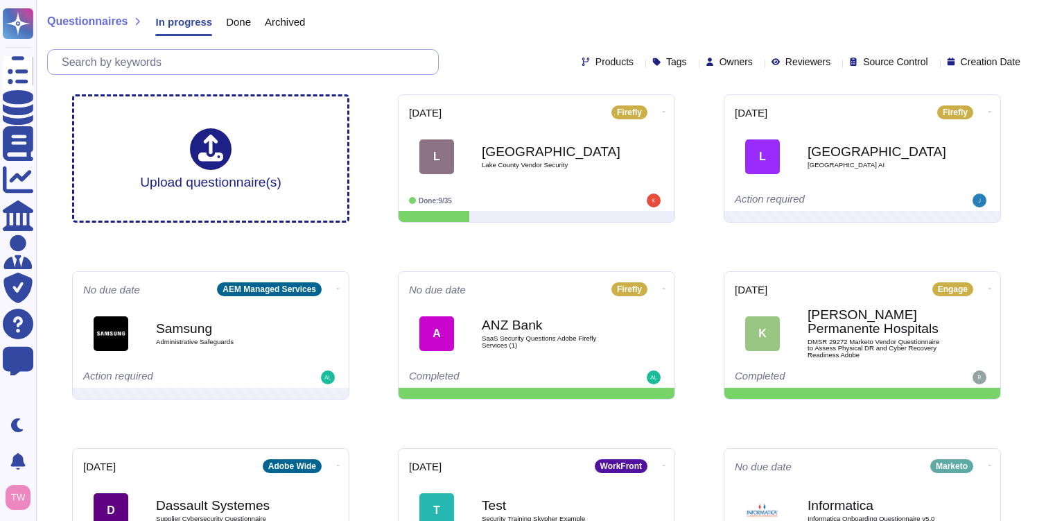
click at [161, 59] on input "text" at bounding box center [246, 62] width 383 height 24
paste input "Provide details on how incidents are reported to clients."
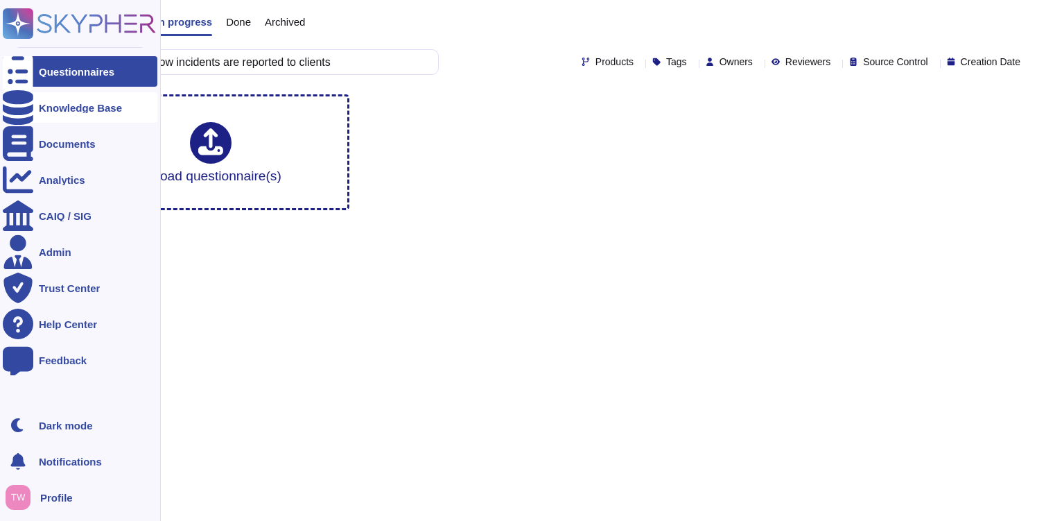
type input "Provide details on how incidents are reported to clients"
click at [60, 110] on div "Knowledge Base" at bounding box center [80, 108] width 83 height 10
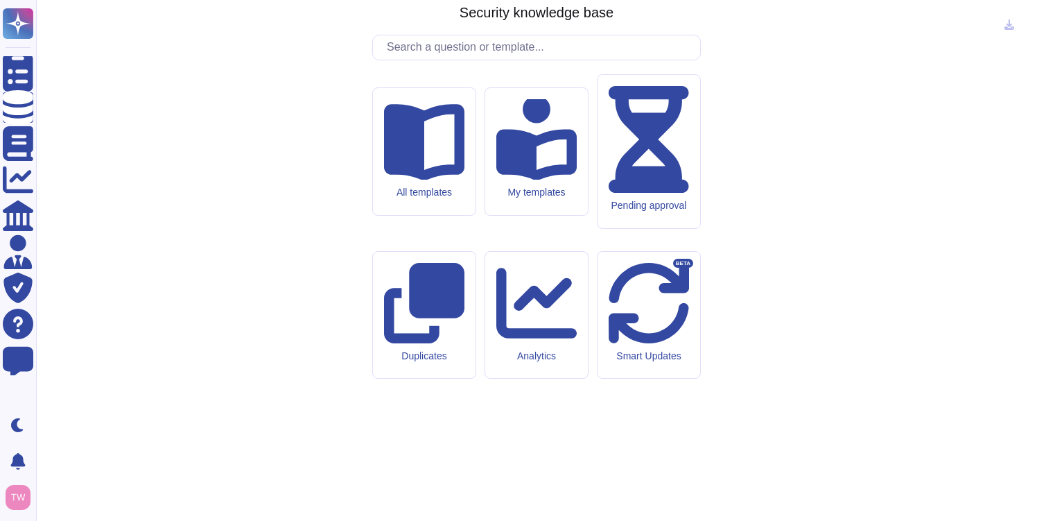
click at [480, 60] on input "text" at bounding box center [540, 47] width 320 height 24
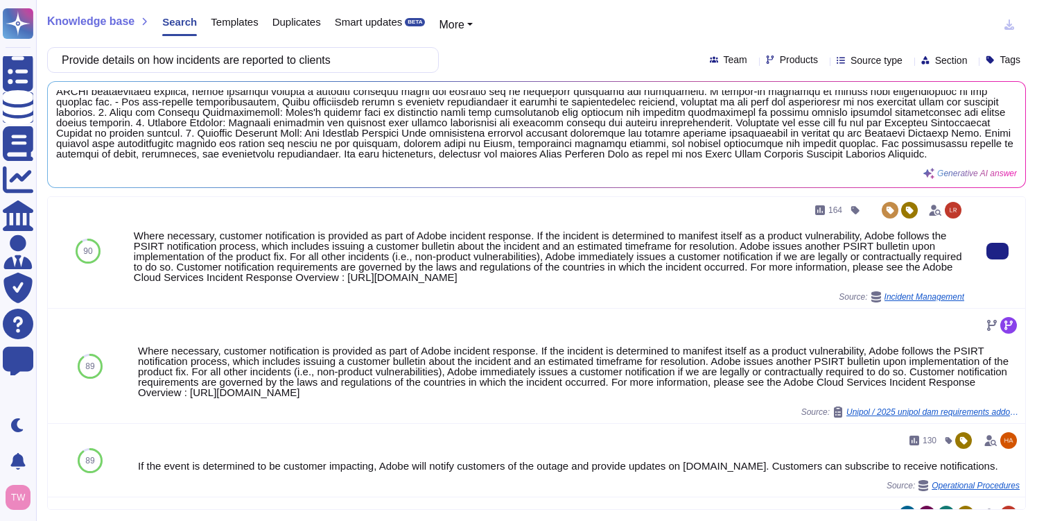
scroll to position [93, 0]
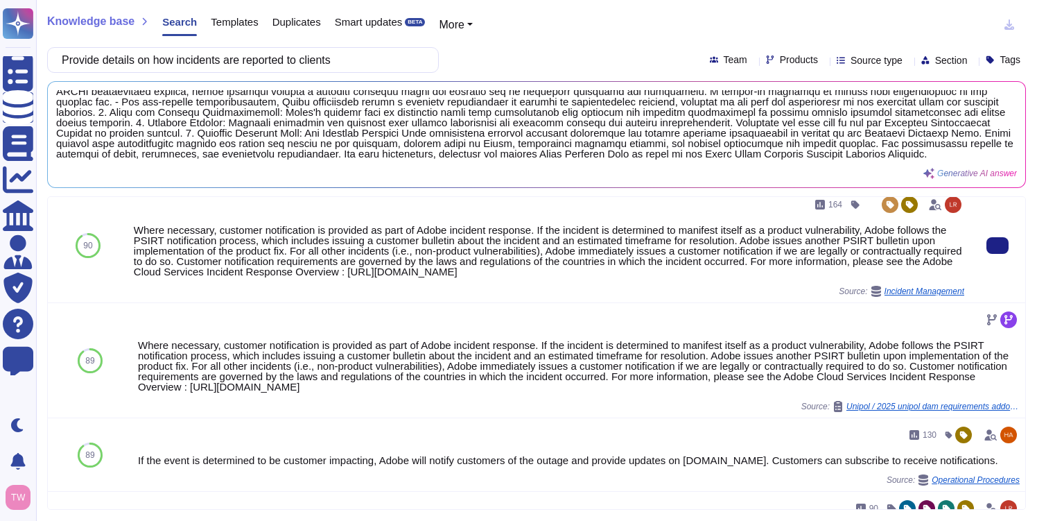
drag, startPoint x: 218, startPoint y: 279, endPoint x: 132, endPoint y: 226, distance: 100.8
click at [132, 226] on div "164 Where necessary, customer notification is provided as part of Adobe inciden…" at bounding box center [548, 245] width 841 height 114
copy div "Where necessary, customer notification is provided as part of Adobe incident re…"
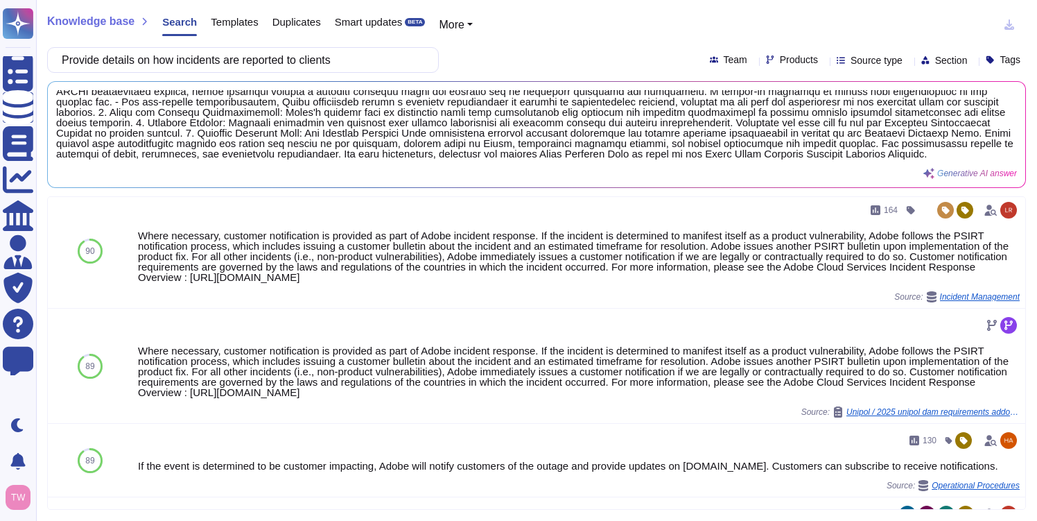
scroll to position [88, 0]
click at [292, 51] on input "Provide details on how incidents are reported to clients" at bounding box center [239, 60] width 369 height 24
paste input "Does your company have any Risk Management / Operational Resillience related In…"
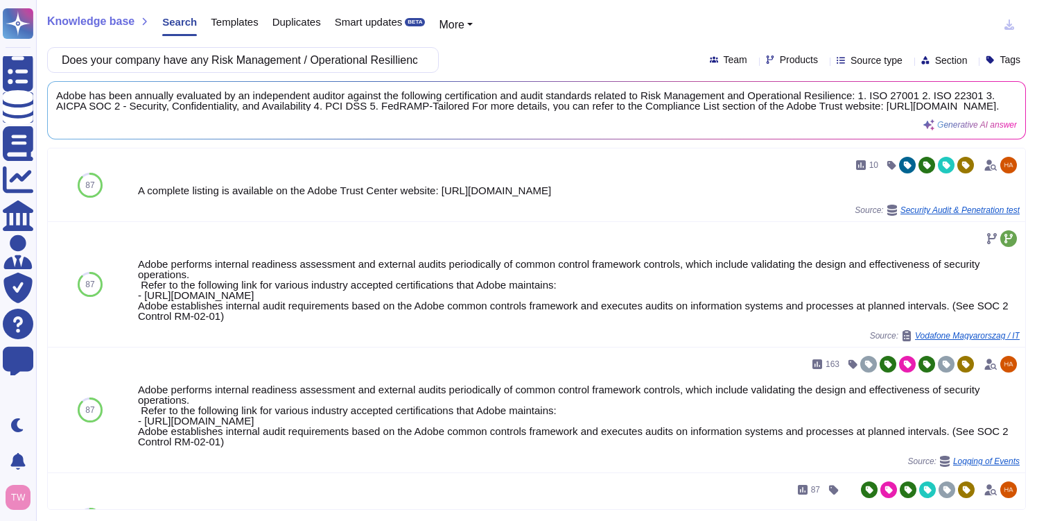
scroll to position [0, 0]
drag, startPoint x: 414, startPoint y: 119, endPoint x: 45, endPoint y: 86, distance: 370.9
click at [45, 87] on div "Knowledge base Search Templates Duplicates Smart updates BETA More Does your co…" at bounding box center [536, 260] width 1001 height 521
copy span "Adobe has been annually evaluated by an independent auditor against the followi…"
click at [184, 60] on input "Does your company have any Risk Management / Operational Resillience related In…" at bounding box center [239, 60] width 369 height 24
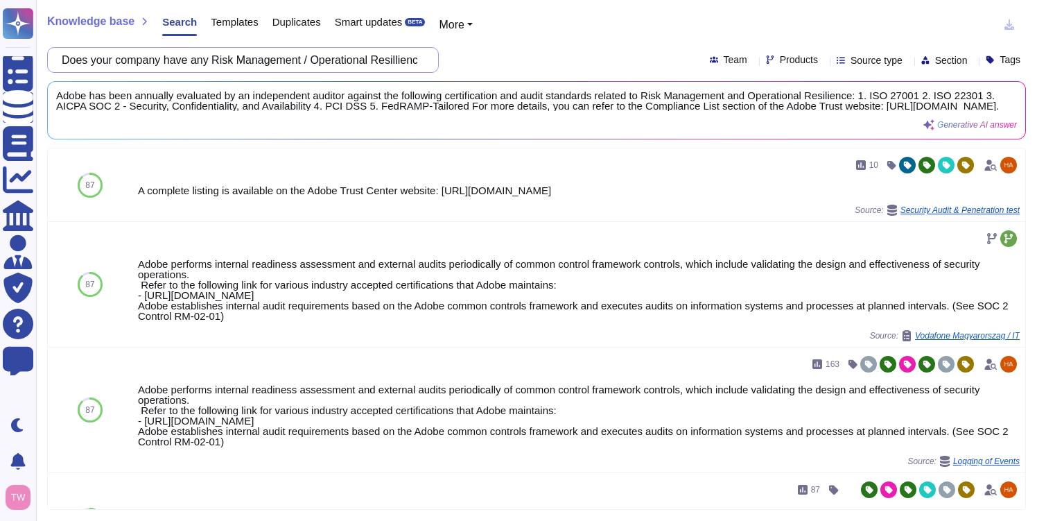
click at [184, 60] on input "Does your company have any Risk Management / Operational Resillience related In…" at bounding box center [239, 60] width 369 height 24
paste input "Risk Management Framework: Provide an overview of your risk management framewor…"
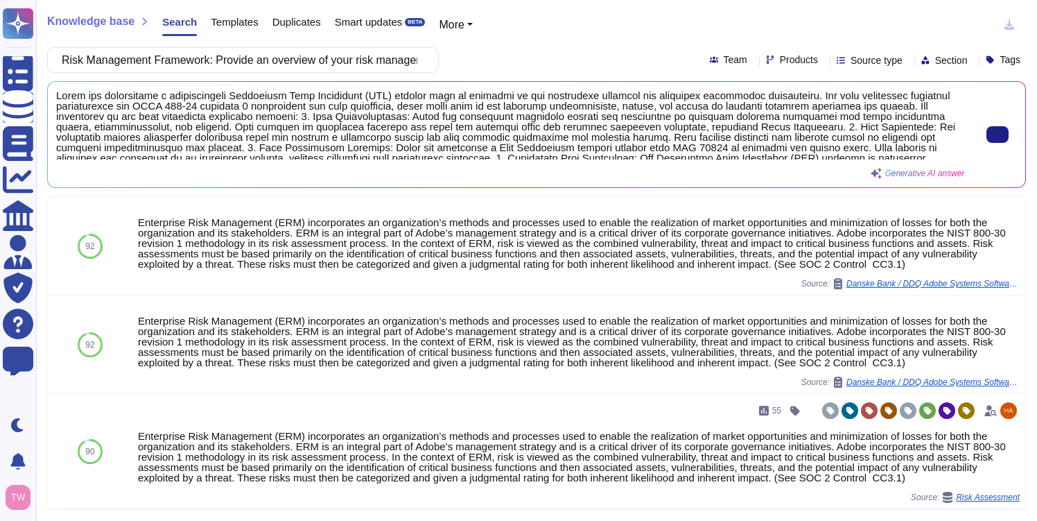
click at [417, 95] on span at bounding box center [510, 124] width 908 height 69
click at [418, 98] on span at bounding box center [510, 124] width 908 height 69
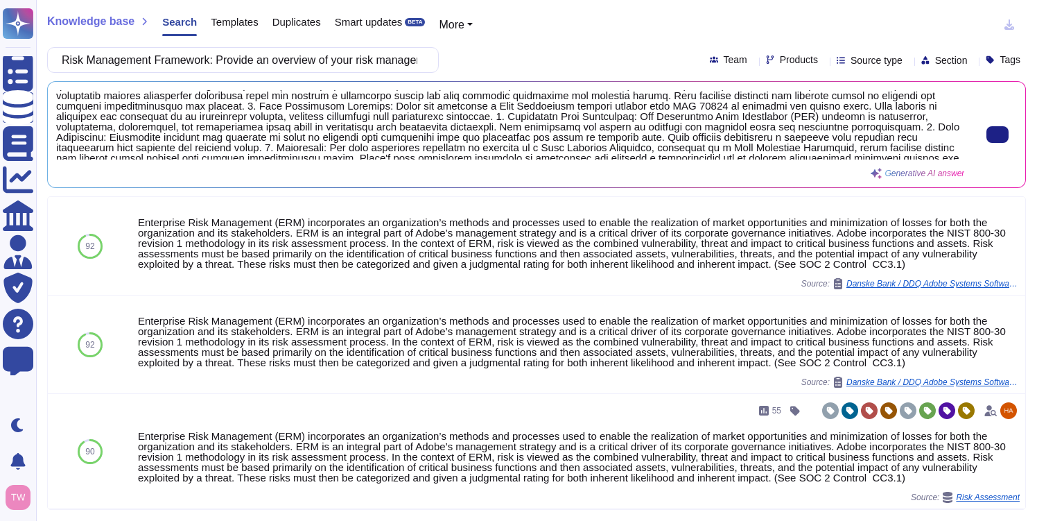
scroll to position [67, 0]
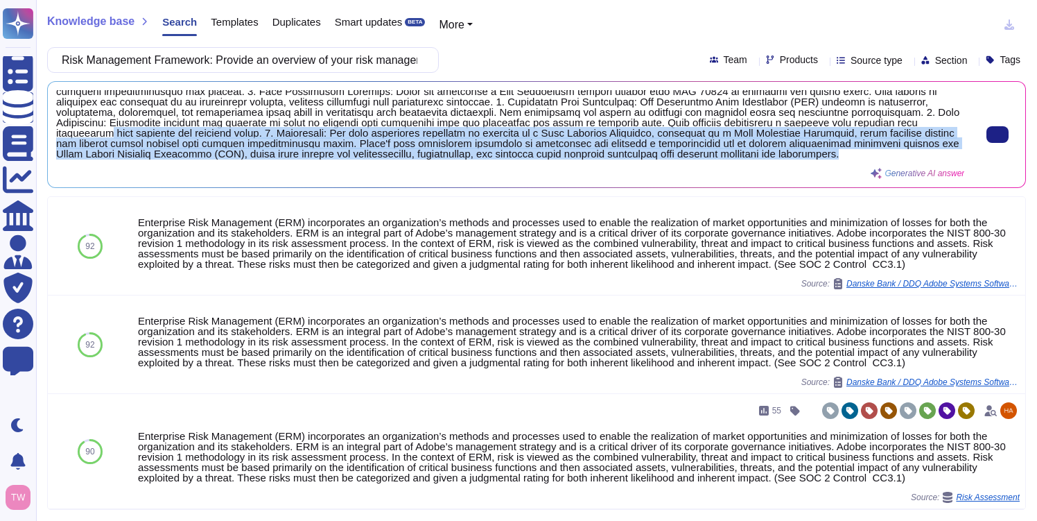
drag, startPoint x: 255, startPoint y: 153, endPoint x: 181, endPoint y: 119, distance: 81.6
click at [181, 120] on span at bounding box center [510, 124] width 908 height 69
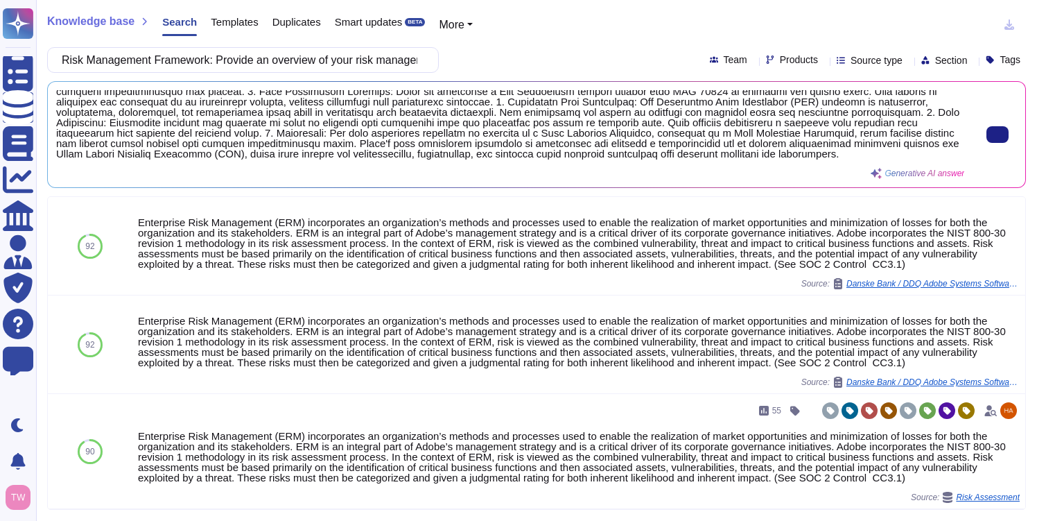
click at [238, 154] on span at bounding box center [510, 124] width 908 height 69
click at [231, 159] on span at bounding box center [510, 124] width 908 height 69
click at [225, 157] on span at bounding box center [510, 124] width 908 height 69
click at [223, 157] on span at bounding box center [510, 124] width 908 height 69
click at [223, 153] on span at bounding box center [510, 124] width 908 height 69
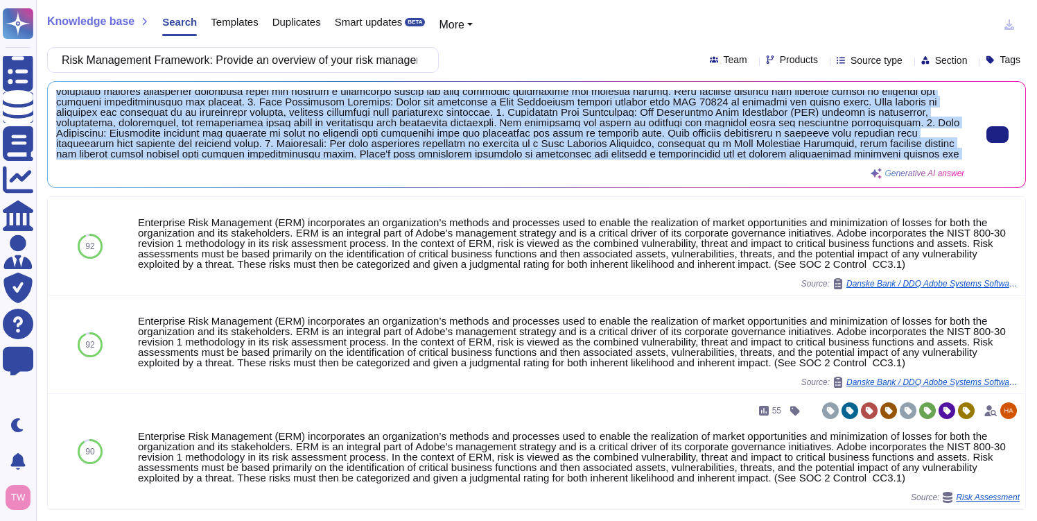
scroll to position [0, 0]
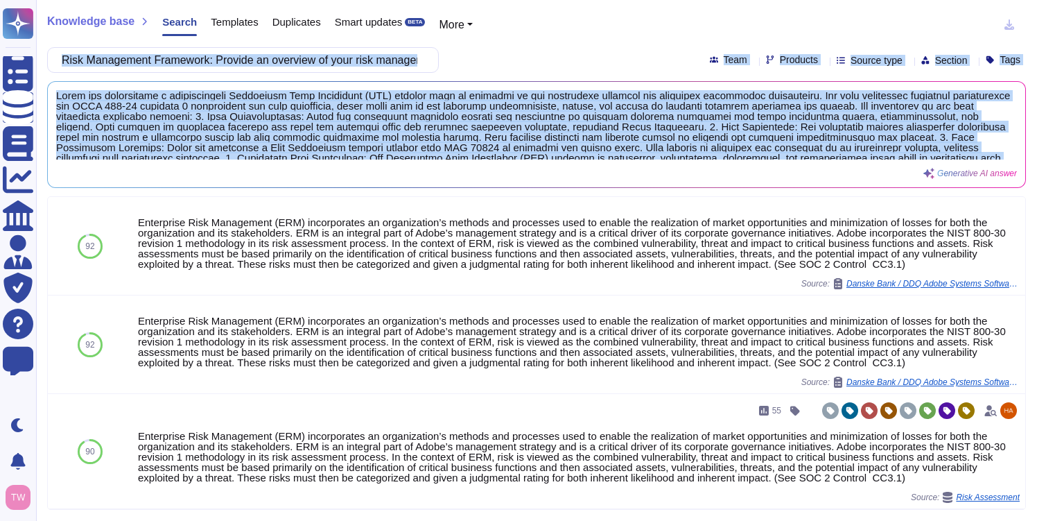
drag, startPoint x: 226, startPoint y: 155, endPoint x: 50, endPoint y: 76, distance: 193.0
click at [50, 76] on div "Knowledge base Search Templates Duplicates Smart updates BETA More Risk Managem…" at bounding box center [536, 260] width 1001 height 521
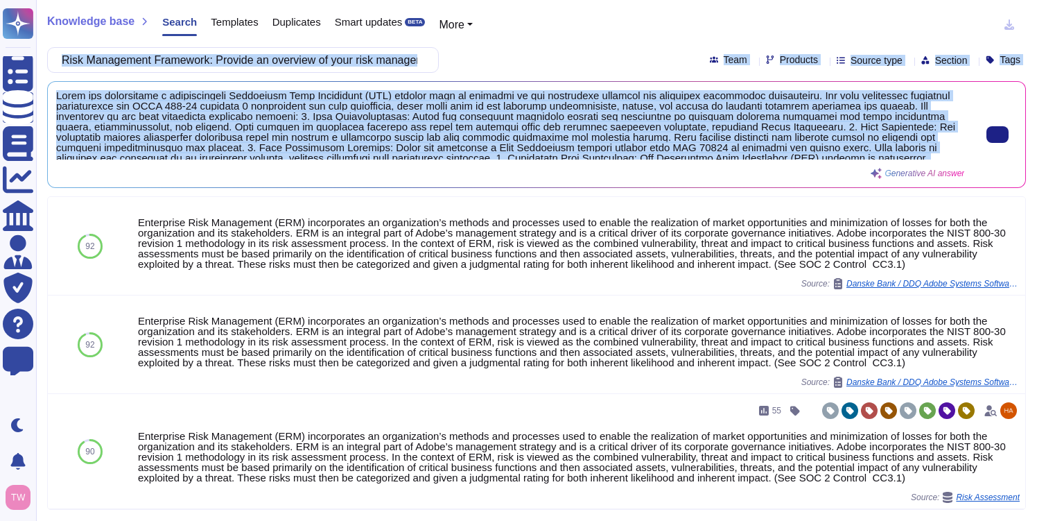
click at [101, 101] on span at bounding box center [510, 124] width 908 height 69
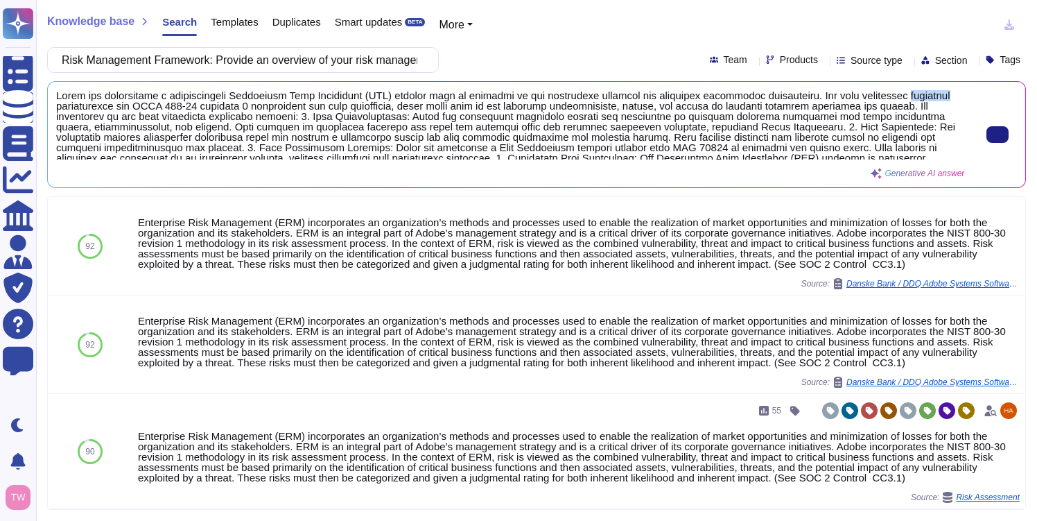
click at [101, 101] on span at bounding box center [510, 124] width 908 height 69
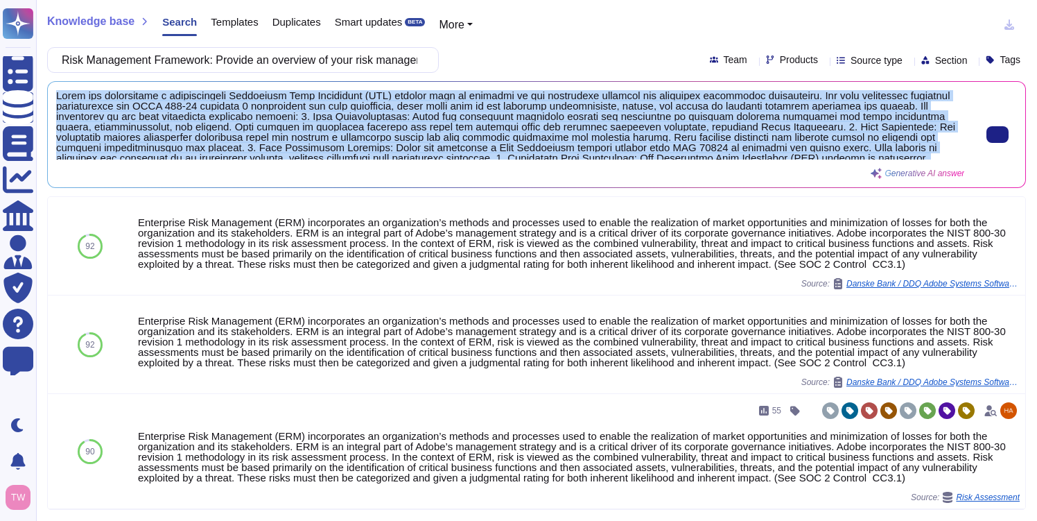
click at [101, 101] on span at bounding box center [510, 124] width 908 height 69
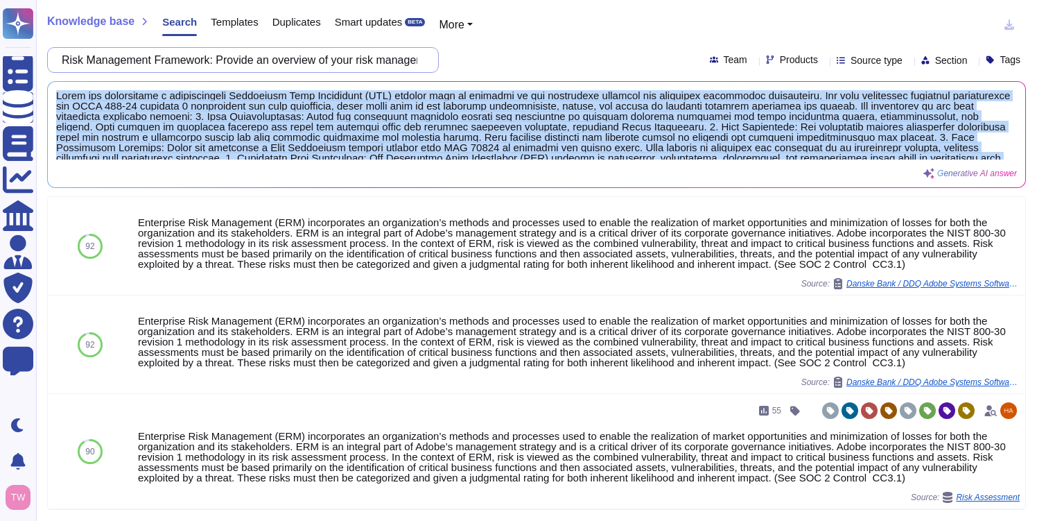
click at [238, 59] on input "Risk Management Framework: Provide an overview of your risk management framewor…" at bounding box center [239, 60] width 369 height 24
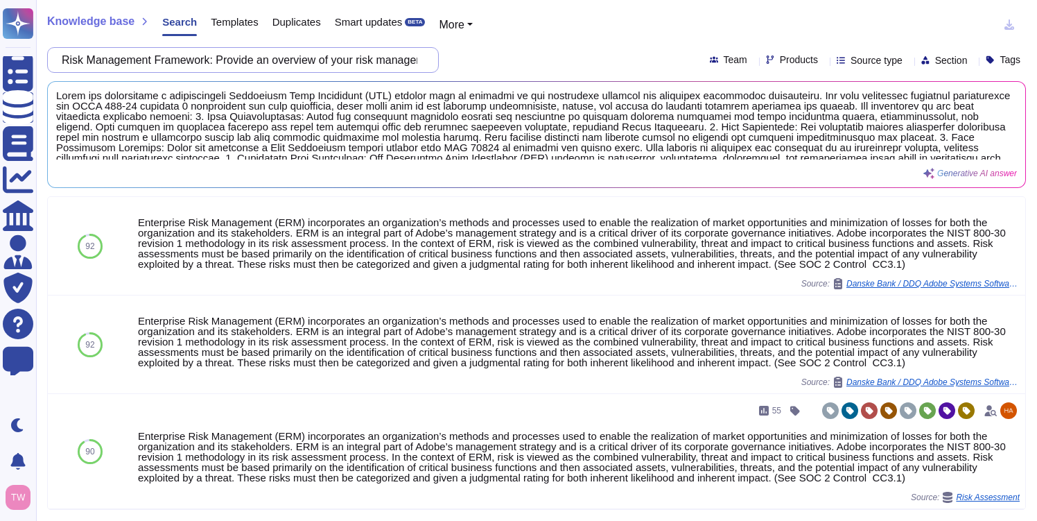
click at [238, 59] on input "Risk Management Framework: Provide an overview of your risk management framewor…" at bounding box center [239, 60] width 369 height 24
paste input "Incident Management Process: Describe how your organisation identifies, manages…"
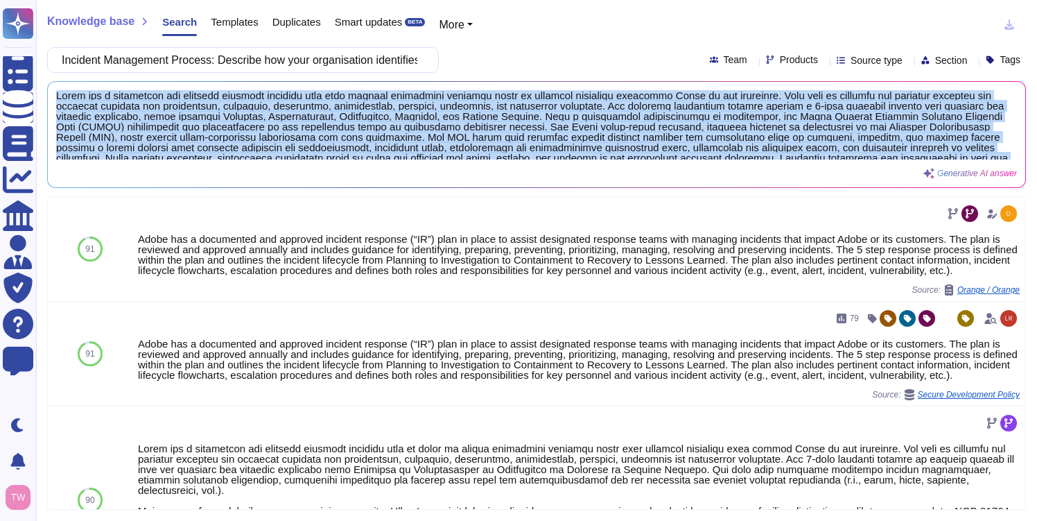
drag, startPoint x: 520, startPoint y: 153, endPoint x: 40, endPoint y: 84, distance: 484.6
click at [40, 84] on div "Knowledge base Search Templates Duplicates Smart updates BETA More Incident Man…" at bounding box center [536, 260] width 1001 height 521
copy span "Adobe has a documented and approved incident response plan that assists designa…"
click at [383, 62] on input "Incident Management Process: Describe how your organisation identifies, manages…" at bounding box center [239, 60] width 369 height 24
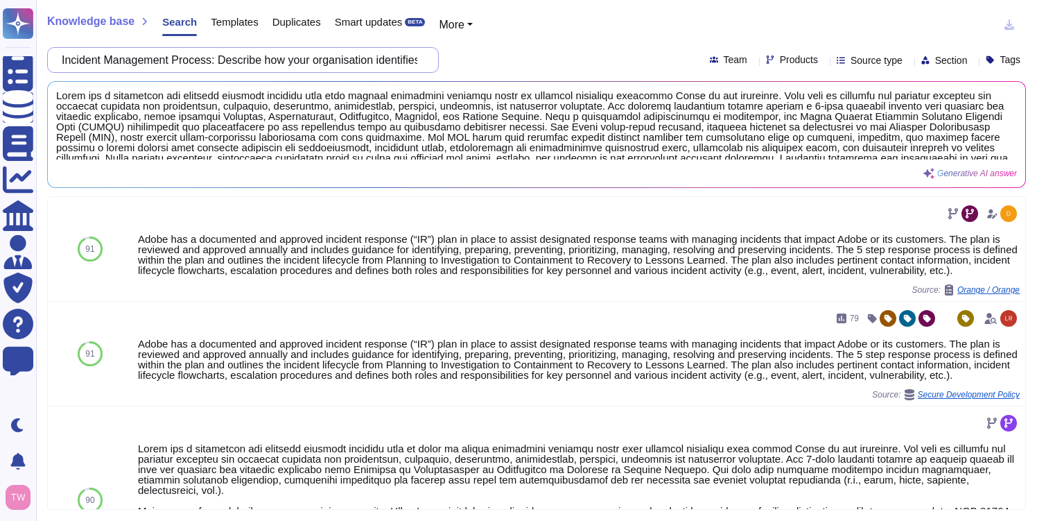
click at [383, 62] on input "Incident Management Process: Describe how your organisation identifies, manages…" at bounding box center [239, 60] width 369 height 24
paste input "Provide a list of any legal actions, lawsuits, arbitration or formal protests i…"
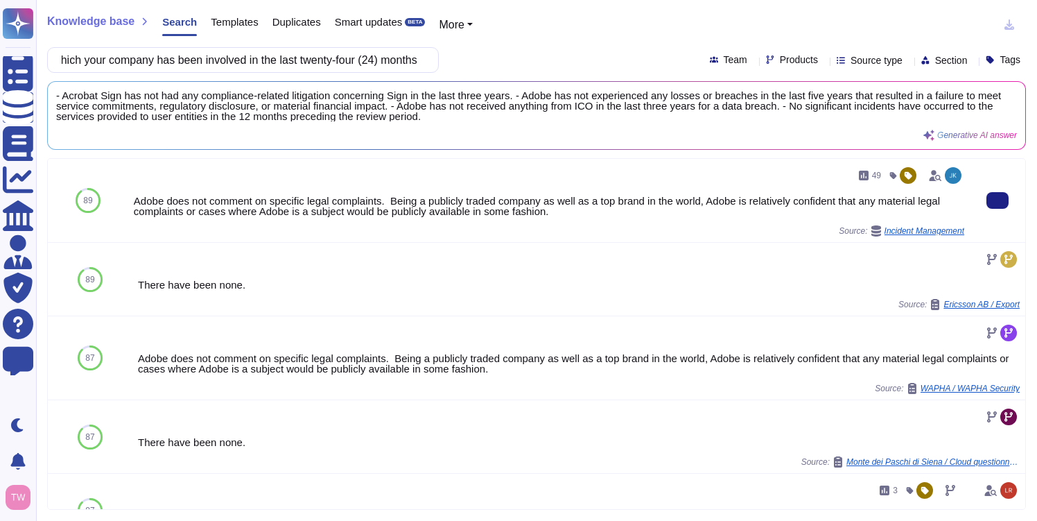
click at [525, 202] on div "Adobe does not comment on specific legal complaints. Being a publicly traded co…" at bounding box center [549, 205] width 830 height 21
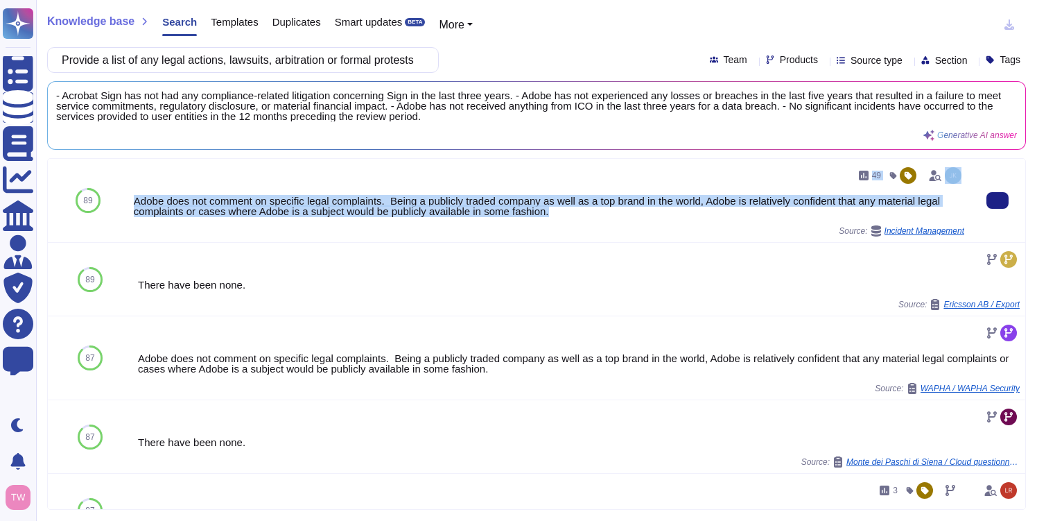
drag, startPoint x: 602, startPoint y: 214, endPoint x: 134, endPoint y: 180, distance: 469.8
click at [134, 180] on div "49 Adobe does not comment on specific legal complaints. Being a publicly traded…" at bounding box center [549, 200] width 830 height 72
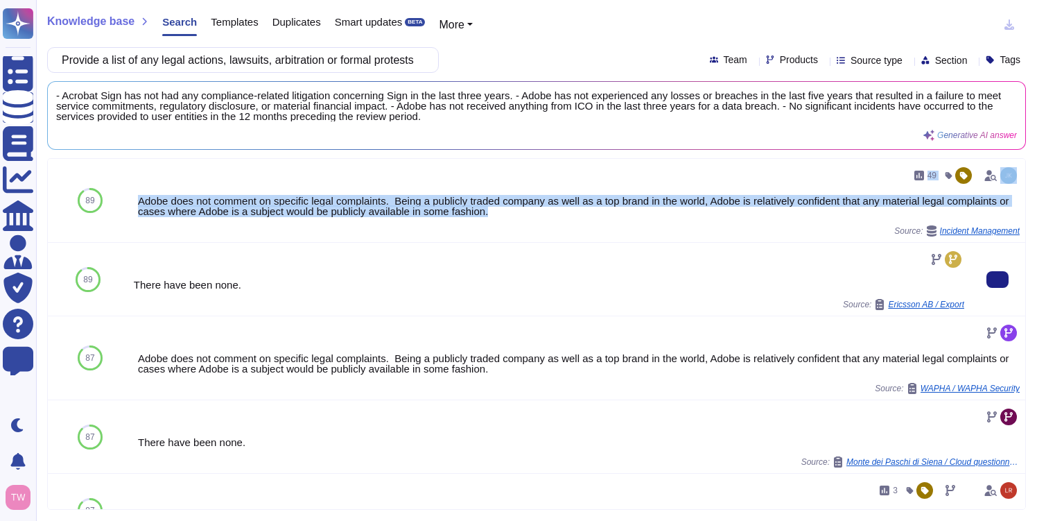
copy div "49 Adobe does not comment on specific legal complaints. Being a publicly traded…"
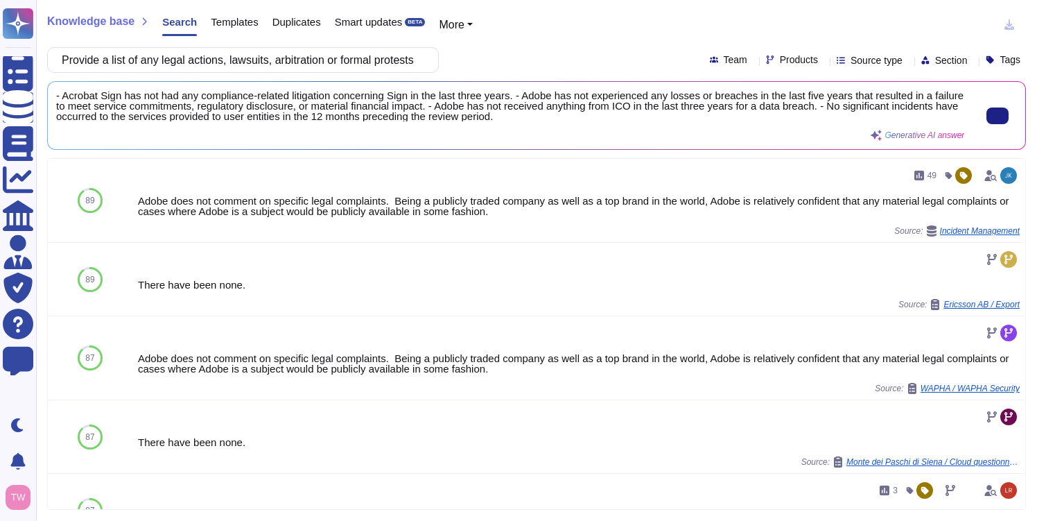
click at [383, 100] on span "- Acrobat Sign has not had any compliance-related litigation concerning Sign in…" at bounding box center [510, 105] width 908 height 31
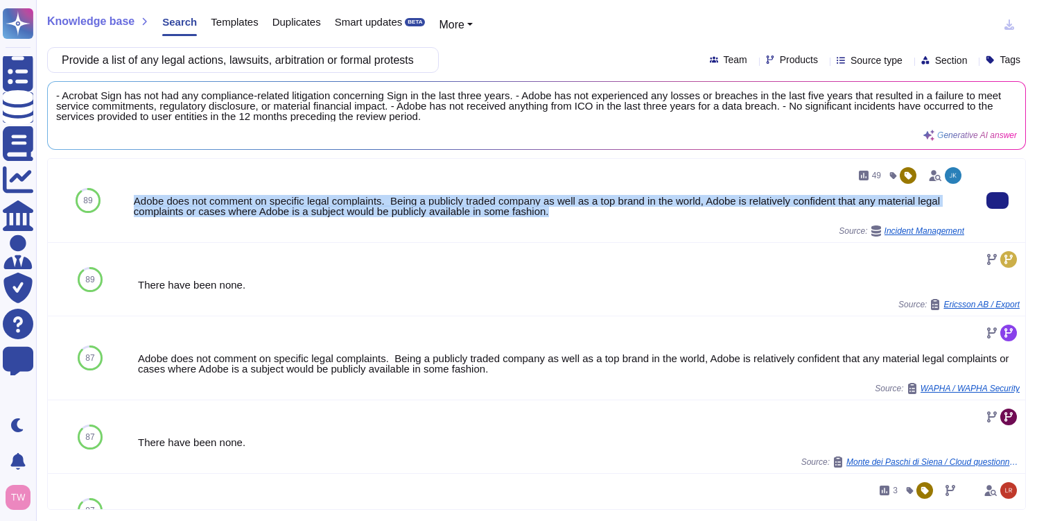
drag, startPoint x: 586, startPoint y: 213, endPoint x: 128, endPoint y: 198, distance: 458.4
click at [128, 198] on div "49 Adobe does not comment on specific legal complaints. Being a publicly traded…" at bounding box center [548, 200] width 841 height 83
copy div "Adobe does not comment on specific legal complaints. Being a publicly traded co…"
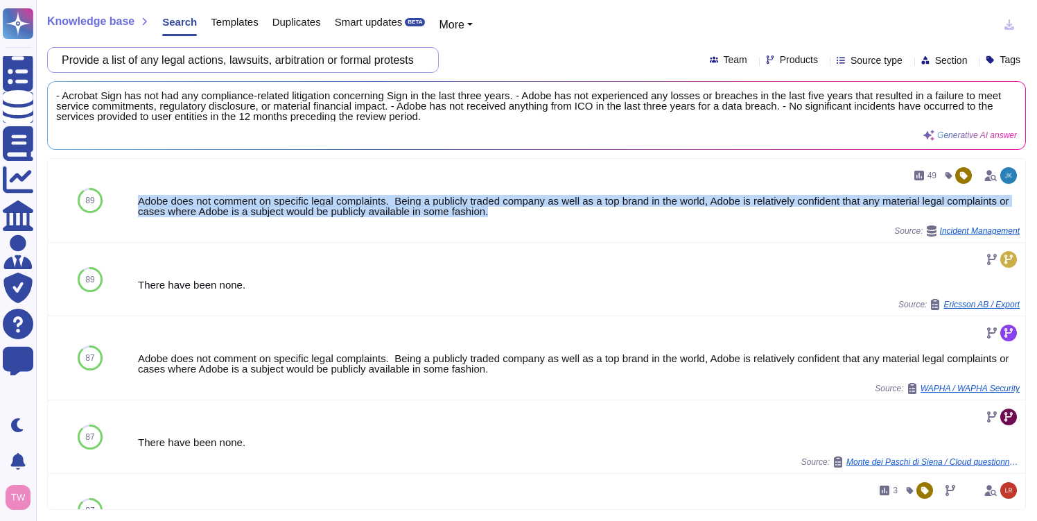
click at [202, 67] on input "Provide a list of any legal actions, lawsuits, arbitration or formal protests i…" at bounding box center [239, 60] width 369 height 24
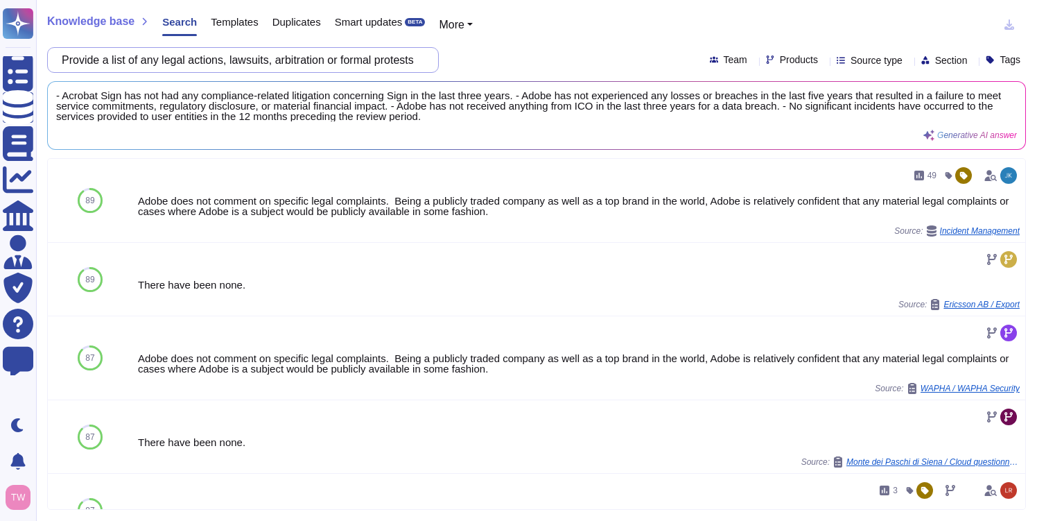
click at [202, 67] on input "Provide a list of any legal actions, lawsuits, arbitration or formal protests i…" at bounding box center [239, 60] width 369 height 24
paste input "During the past 5 years, has anyone within your Company been the subject of leg…"
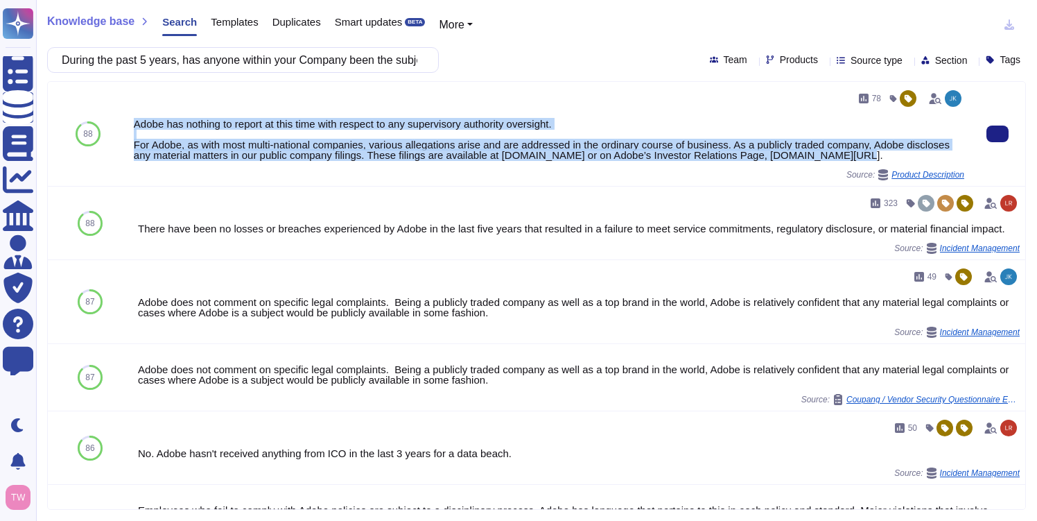
drag, startPoint x: 930, startPoint y: 155, endPoint x: 129, endPoint y: 124, distance: 801.8
click at [129, 124] on div "78 Adobe has nothing to report at this time with respect to any supervisory aut…" at bounding box center [548, 134] width 841 height 104
copy div "Adobe has nothing to report at this time with respect to any supervisory author…"
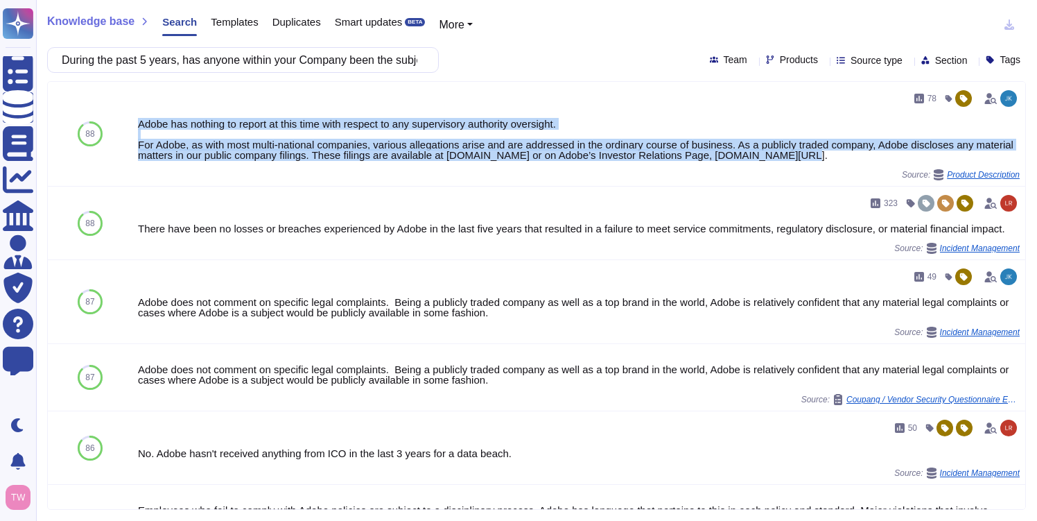
click at [232, 58] on input "During the past 5 years, has anyone within your Company been the subject of leg…" at bounding box center [239, 60] width 369 height 24
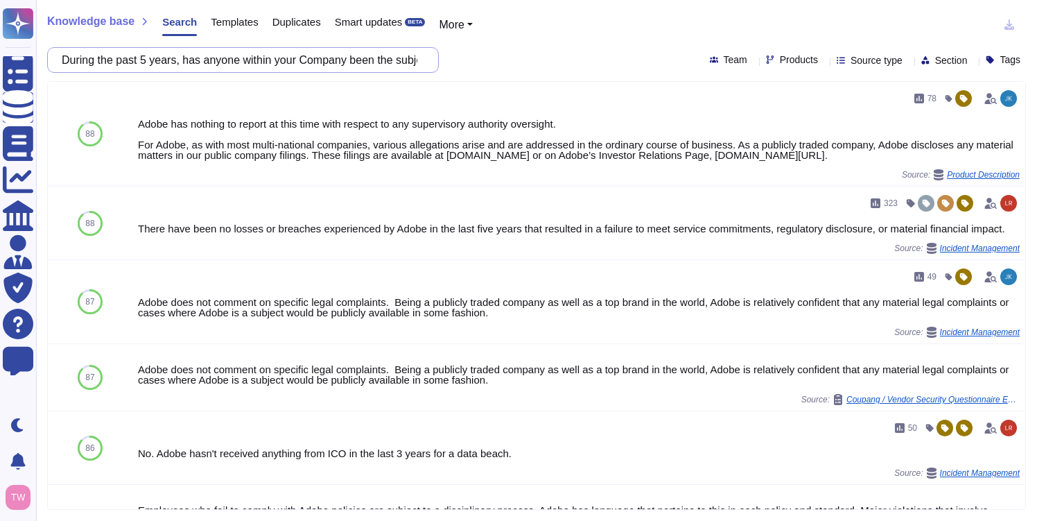
click at [232, 58] on input "During the past 5 years, has anyone within your Company been the subject of leg…" at bounding box center [239, 60] width 369 height 24
paste input "your company been the target of any lawsuits or investigations?"
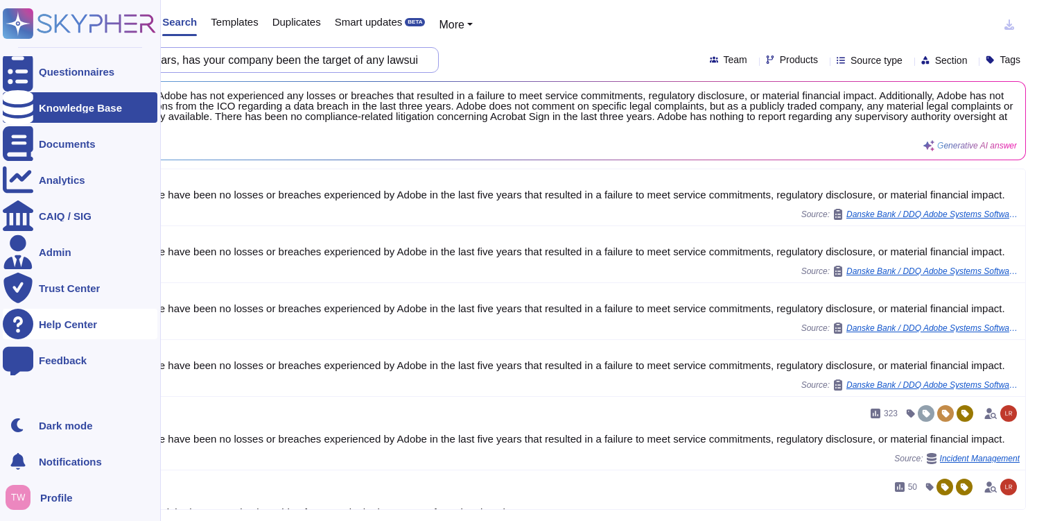
click at [220, 64] on input "During the past 5 years, has your company been the target of any lawsuits or in…" at bounding box center [239, 60] width 369 height 24
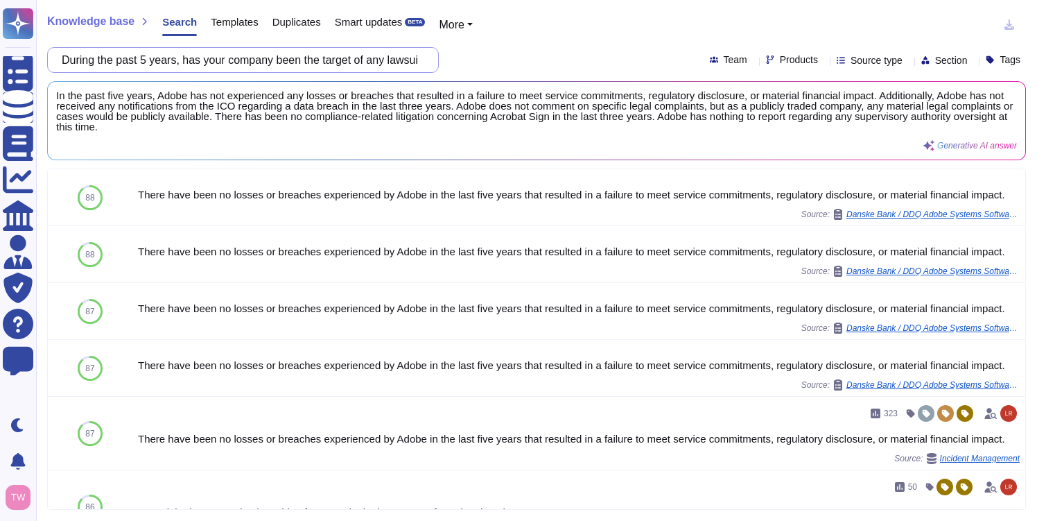
click at [220, 64] on input "During the past 5 years, has your company been the target of any lawsuits or in…" at bounding box center [239, 60] width 369 height 24
paste input "Has your company, or any of its senior officials, appeared on a denied parties/…"
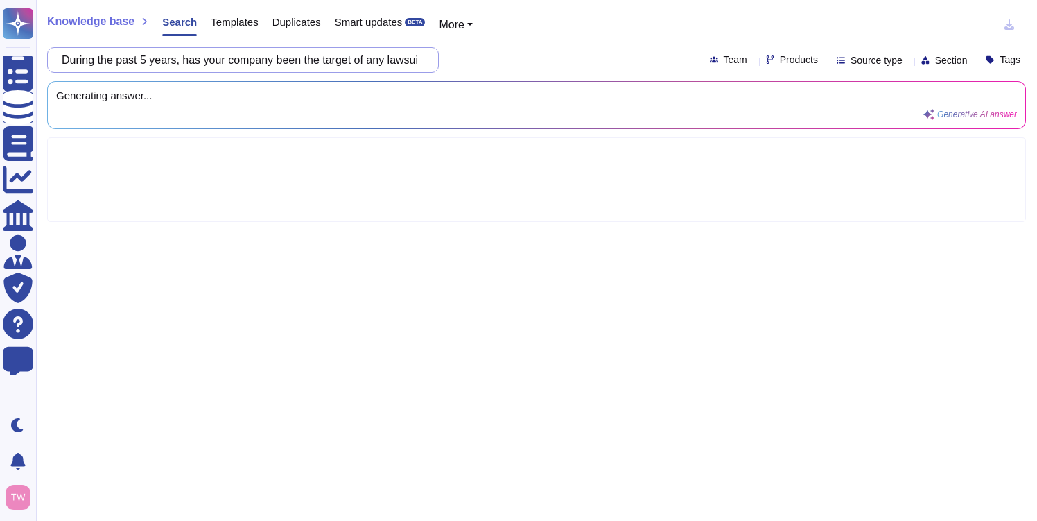
scroll to position [0, 543]
type input "Has your company, or any of its senior officials, appeared on a denied parties/…"
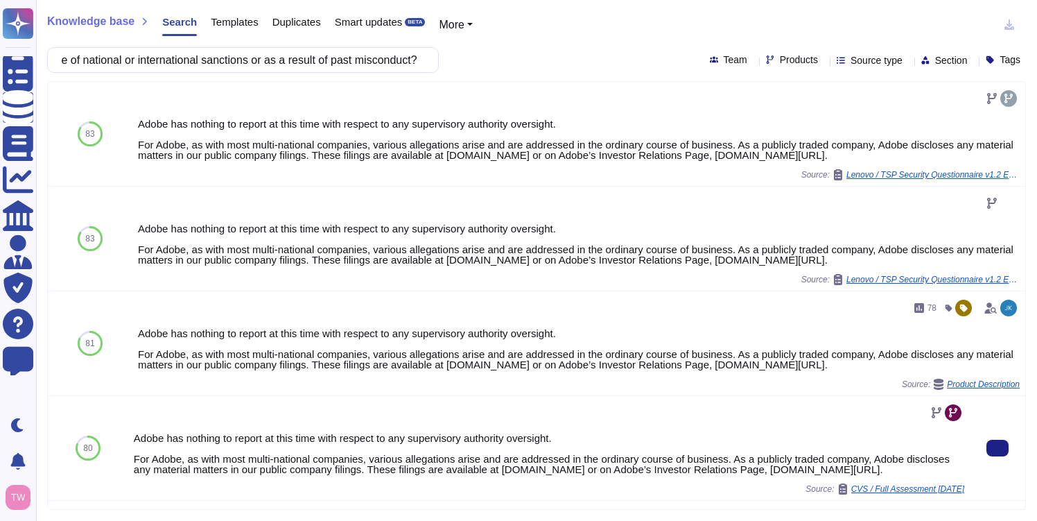
scroll to position [0, 0]
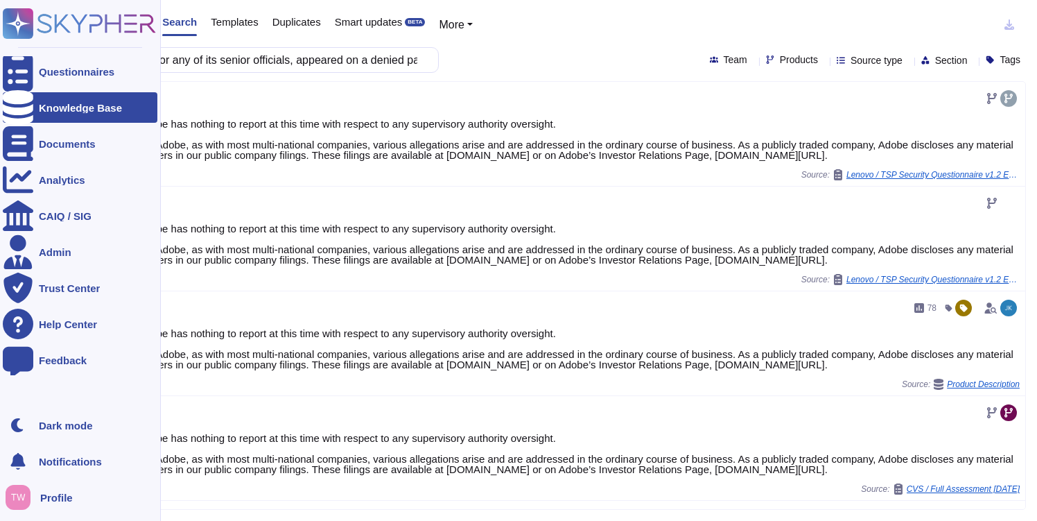
click at [93, 114] on div "Knowledge Base" at bounding box center [80, 107] width 155 height 30
click at [92, 71] on div "Questionnaires" at bounding box center [77, 72] width 76 height 10
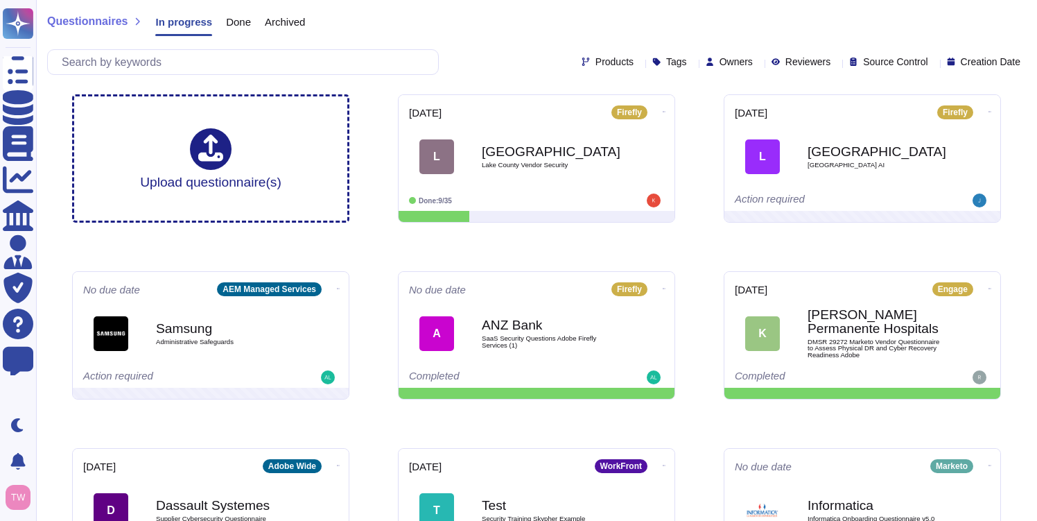
click at [419, 24] on div "Questionnaires In progress Done Archived" at bounding box center [536, 25] width 979 height 28
